Goal: Book appointment/travel/reservation

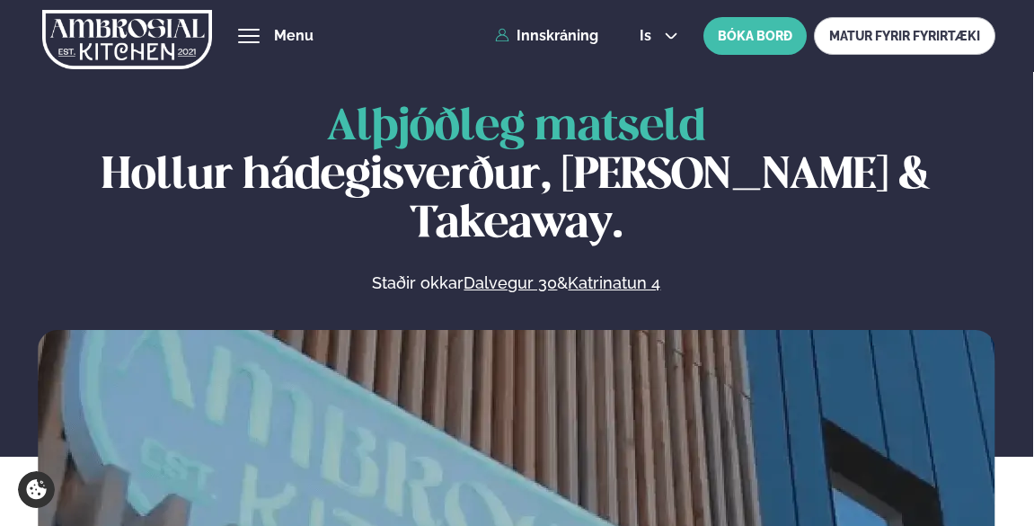
scroll to position [832, 0]
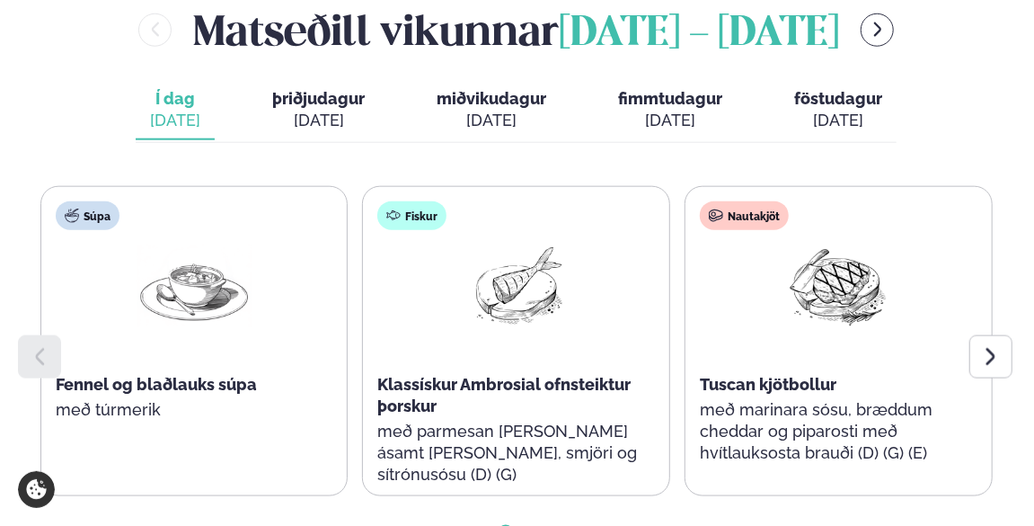
click at [359, 89] on span "þriðjudagur" at bounding box center [318, 98] width 93 height 19
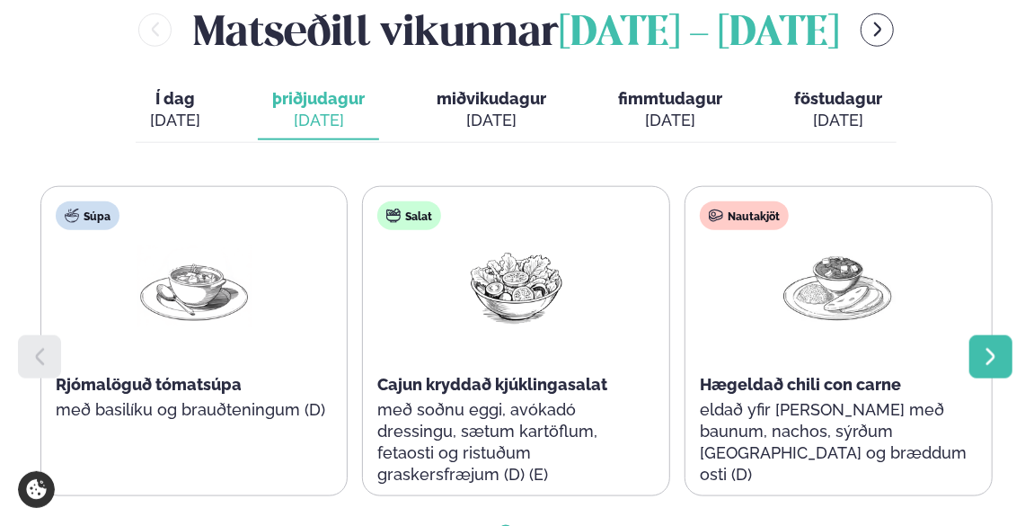
click at [999, 346] on icon at bounding box center [991, 357] width 22 height 22
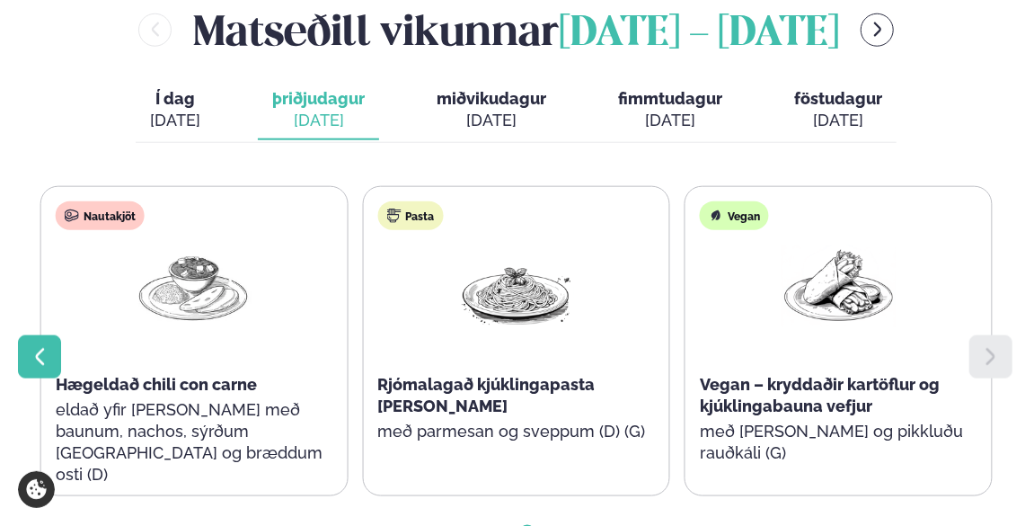
click at [44, 346] on icon at bounding box center [40, 357] width 22 height 22
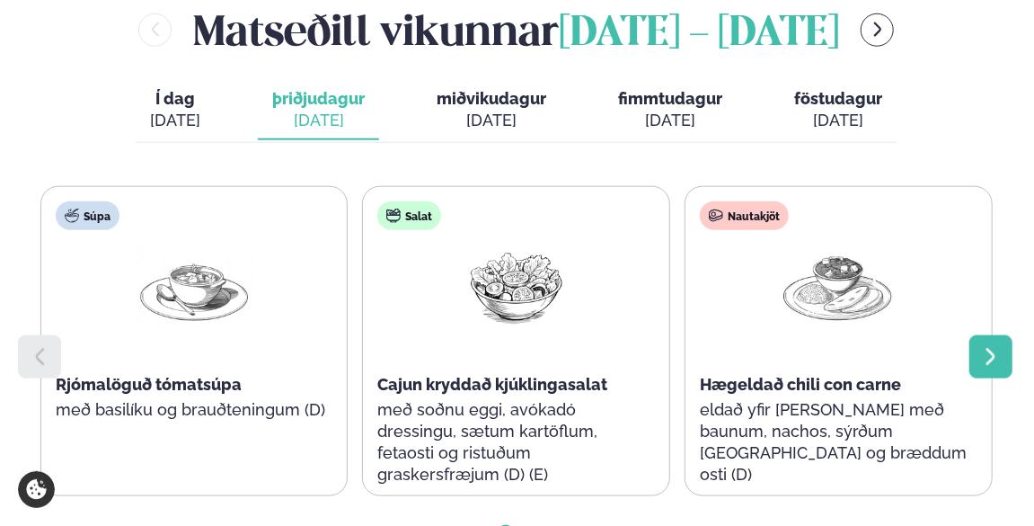
click at [985, 346] on icon at bounding box center [991, 357] width 22 height 22
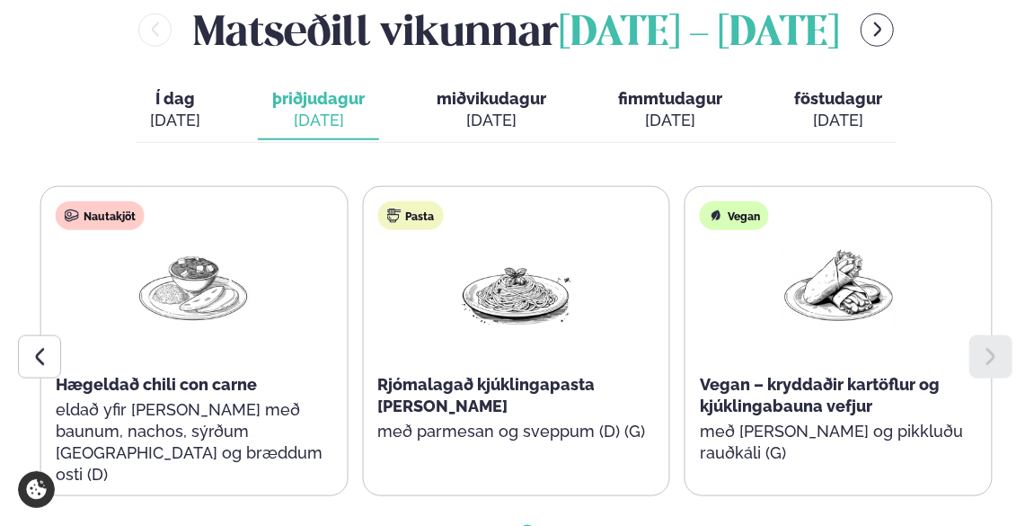
click at [186, 88] on span "Í dag" at bounding box center [175, 99] width 50 height 22
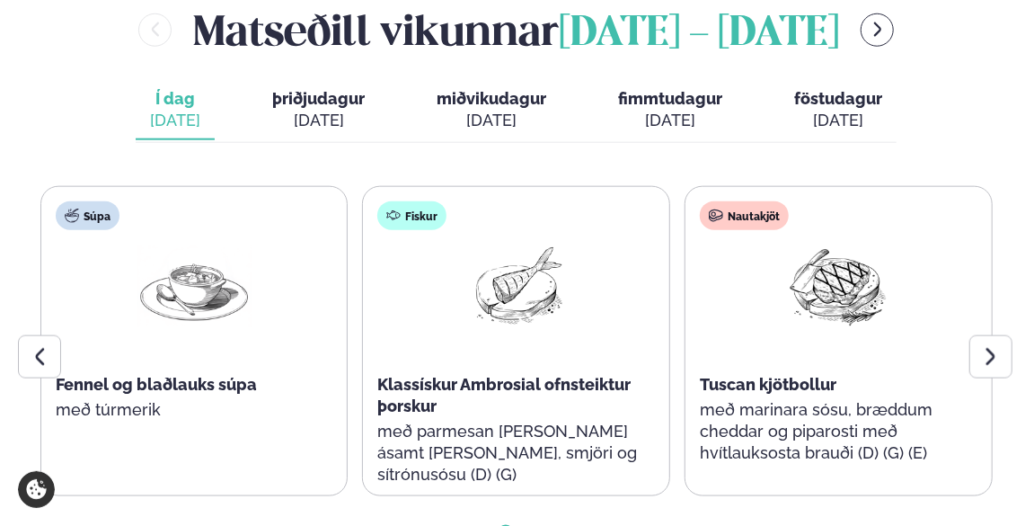
click at [339, 89] on span "þriðjudagur" at bounding box center [318, 98] width 93 height 19
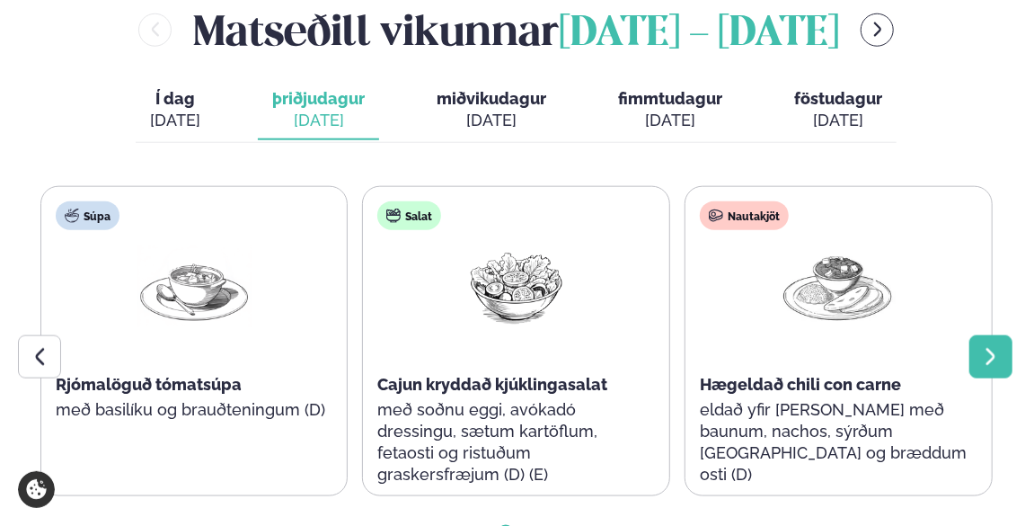
click at [987, 348] on icon at bounding box center [990, 356] width 9 height 17
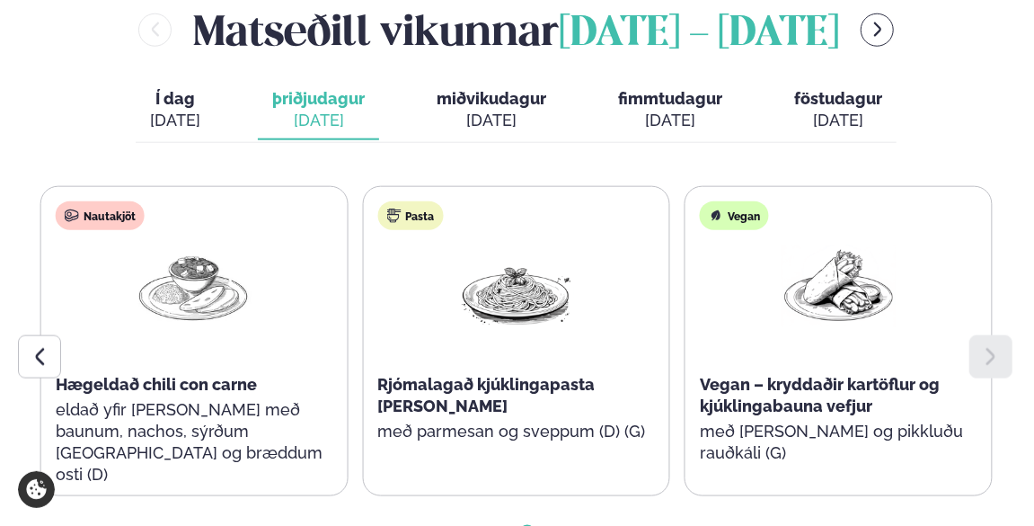
click at [492, 89] on span "miðvikudagur" at bounding box center [492, 98] width 110 height 19
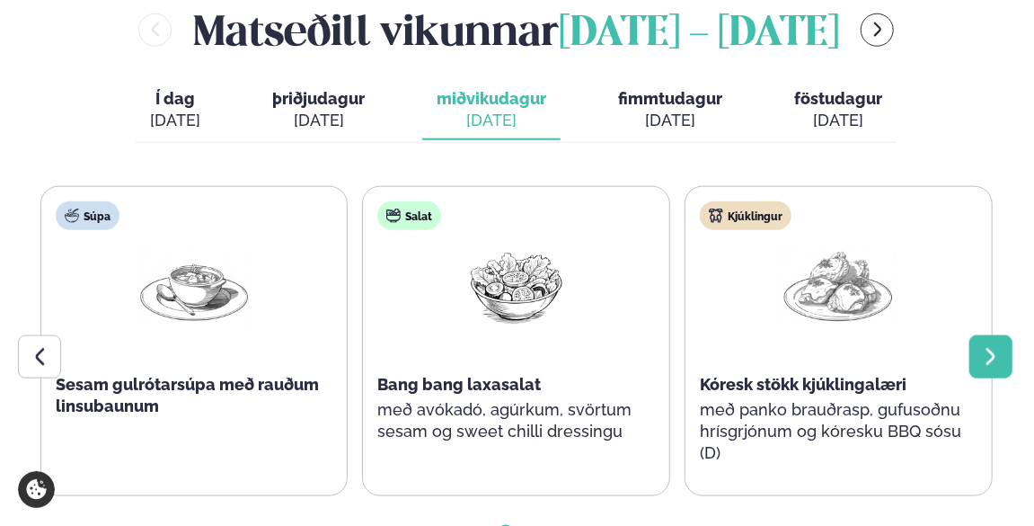
click at [991, 348] on icon at bounding box center [990, 356] width 9 height 17
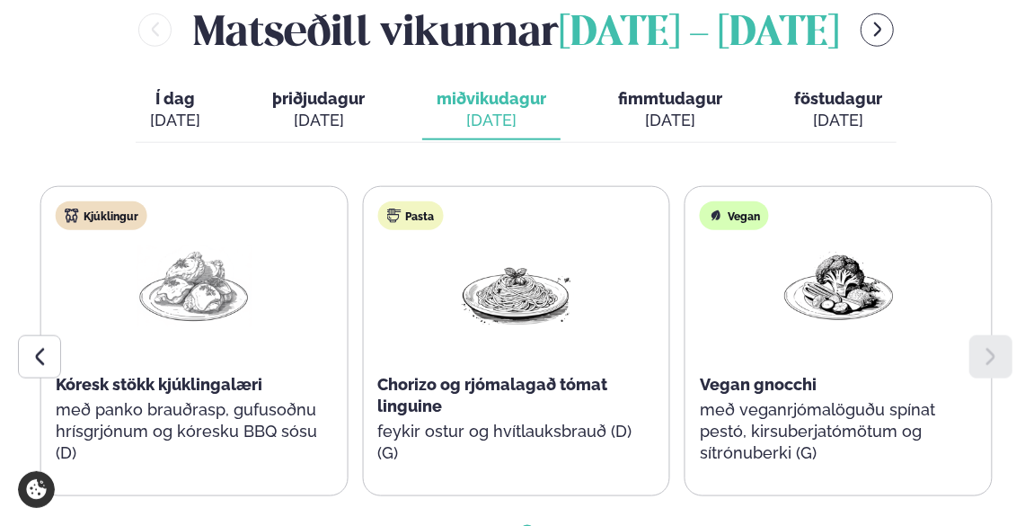
click at [665, 89] on span "fimmtudagur" at bounding box center [670, 98] width 104 height 19
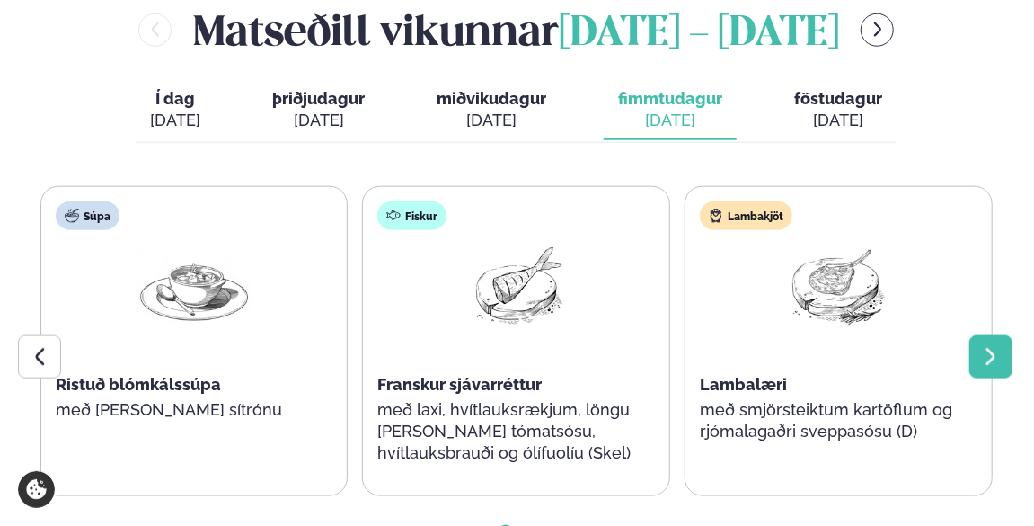
click at [981, 346] on icon at bounding box center [991, 357] width 22 height 22
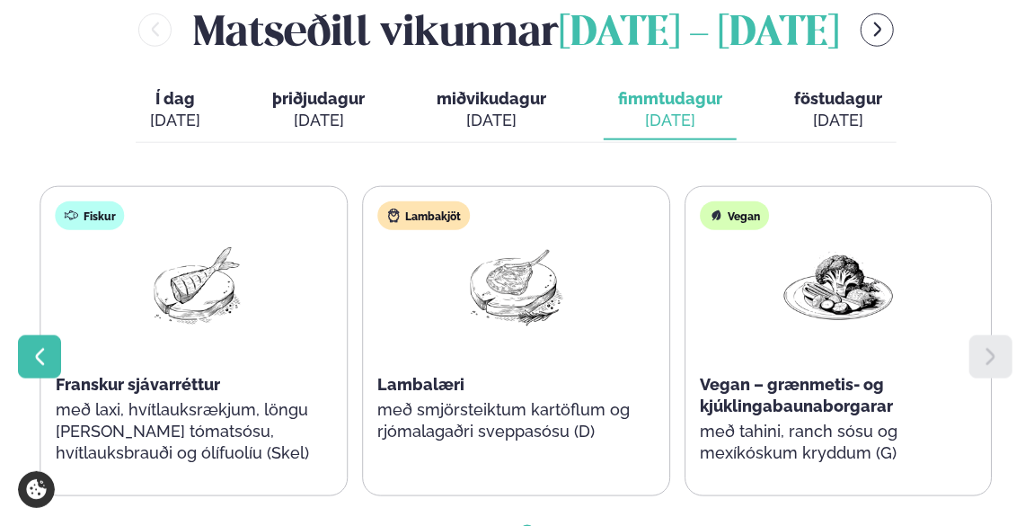
click at [29, 346] on icon at bounding box center [40, 357] width 22 height 22
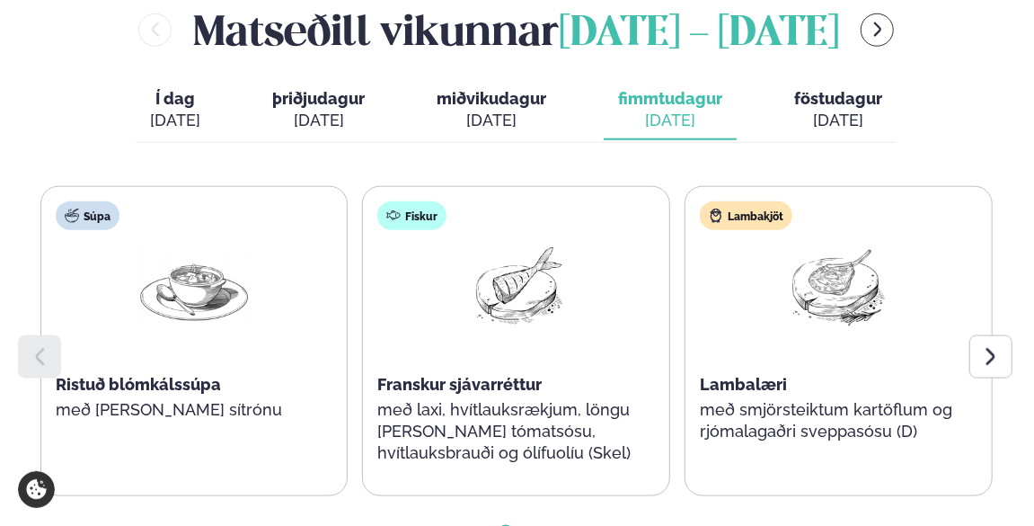
click at [868, 89] on span "föstudagur" at bounding box center [838, 98] width 88 height 19
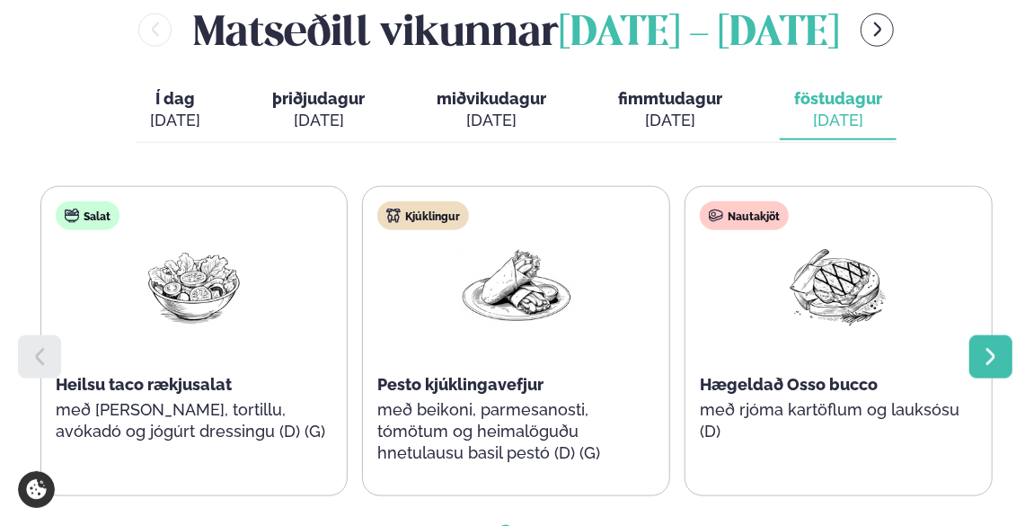
click at [978, 335] on div at bounding box center [990, 356] width 43 height 43
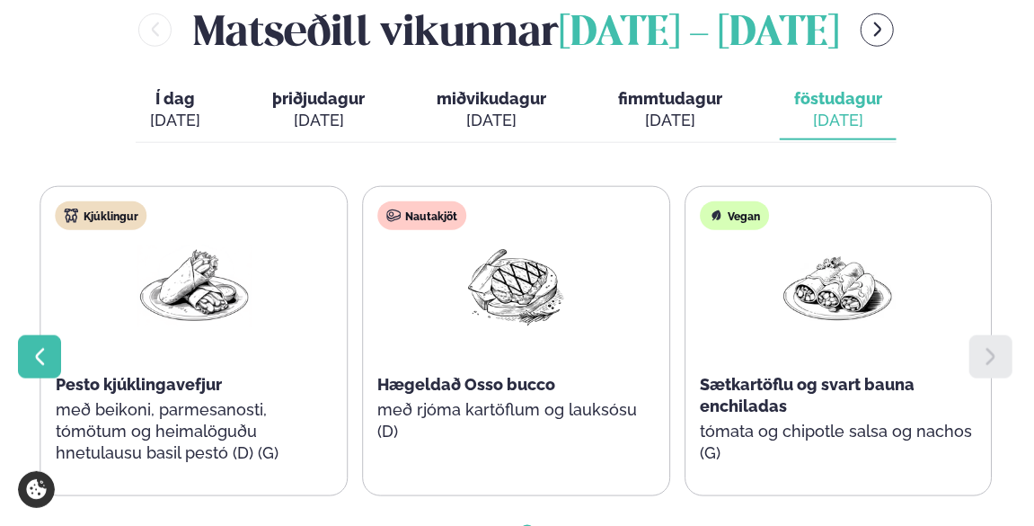
click at [45, 346] on icon at bounding box center [40, 357] width 22 height 22
